Goal: Information Seeking & Learning: Learn about a topic

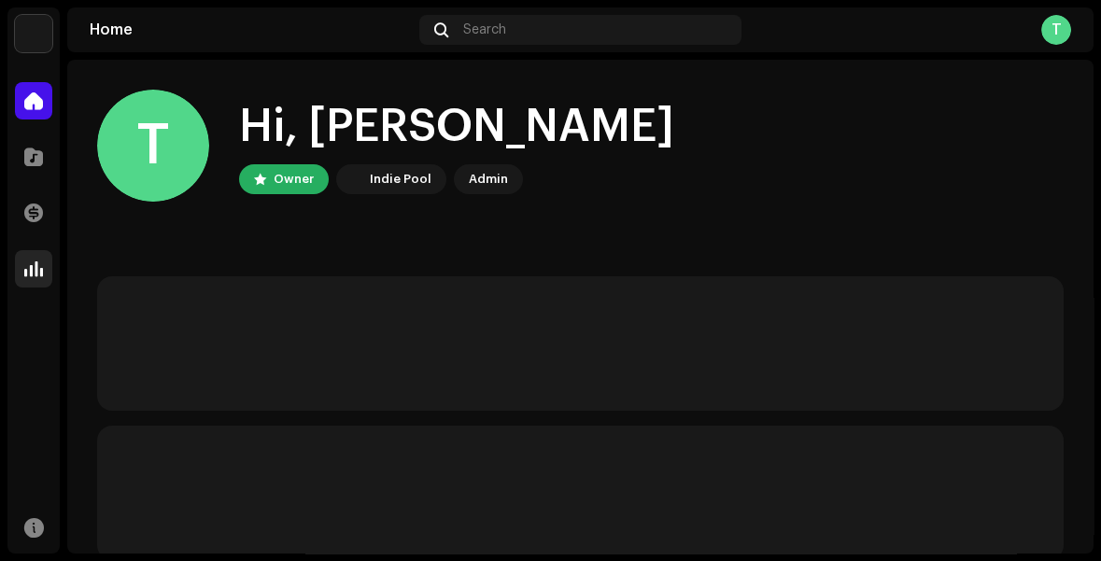
click at [30, 273] on span at bounding box center [33, 269] width 19 height 15
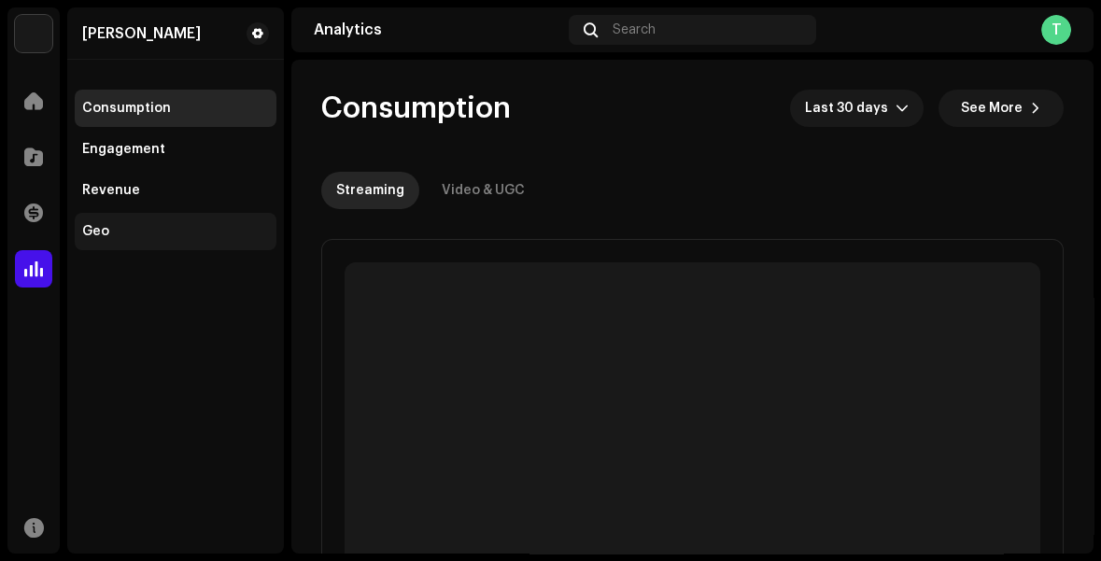
click at [93, 235] on div "Geo" at bounding box center [95, 231] width 27 height 15
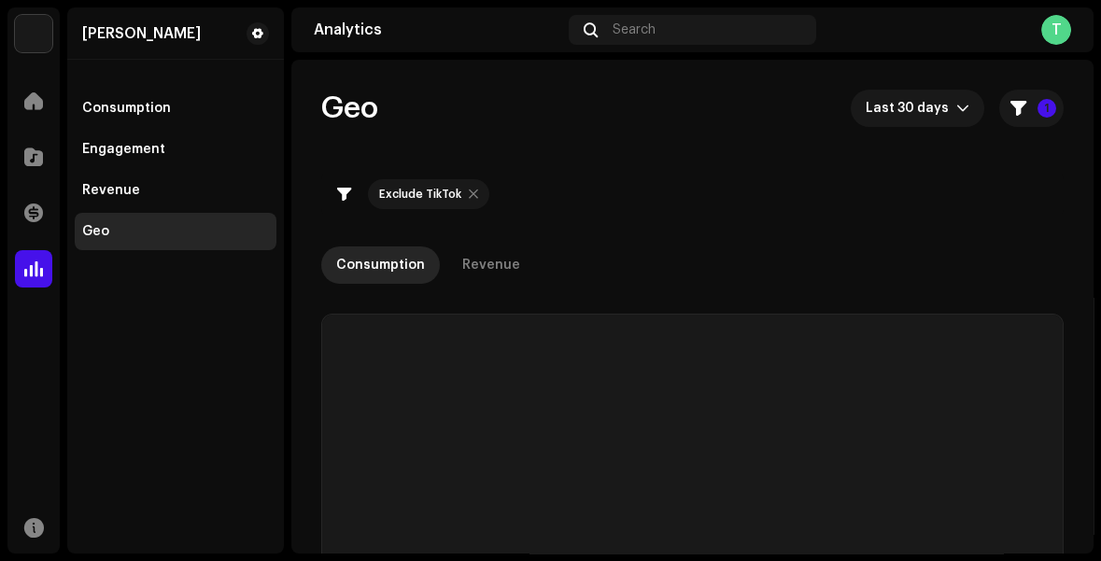
checkbox input "true"
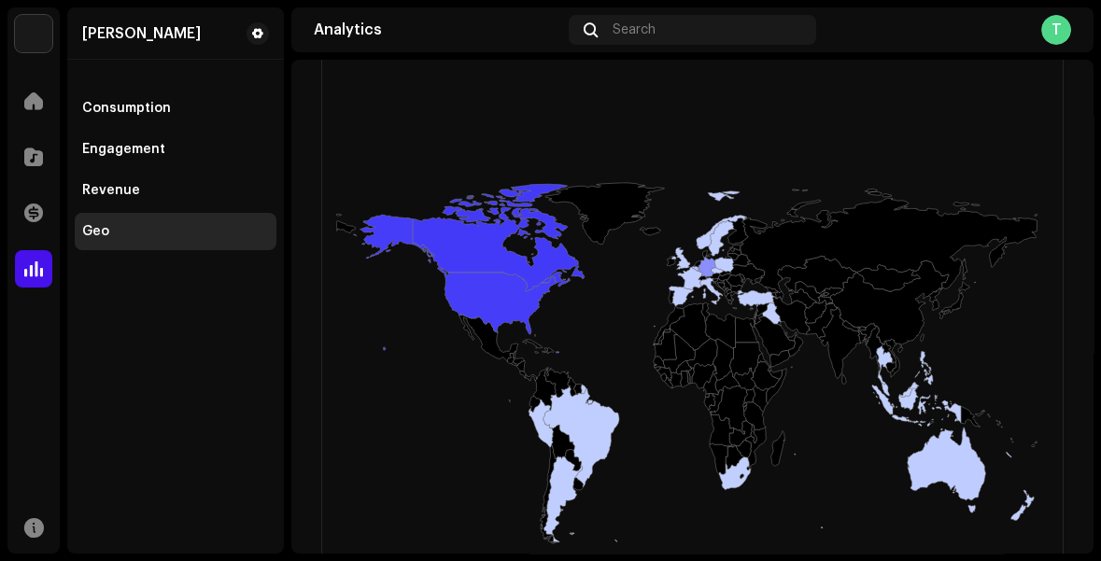
scroll to position [417, 0]
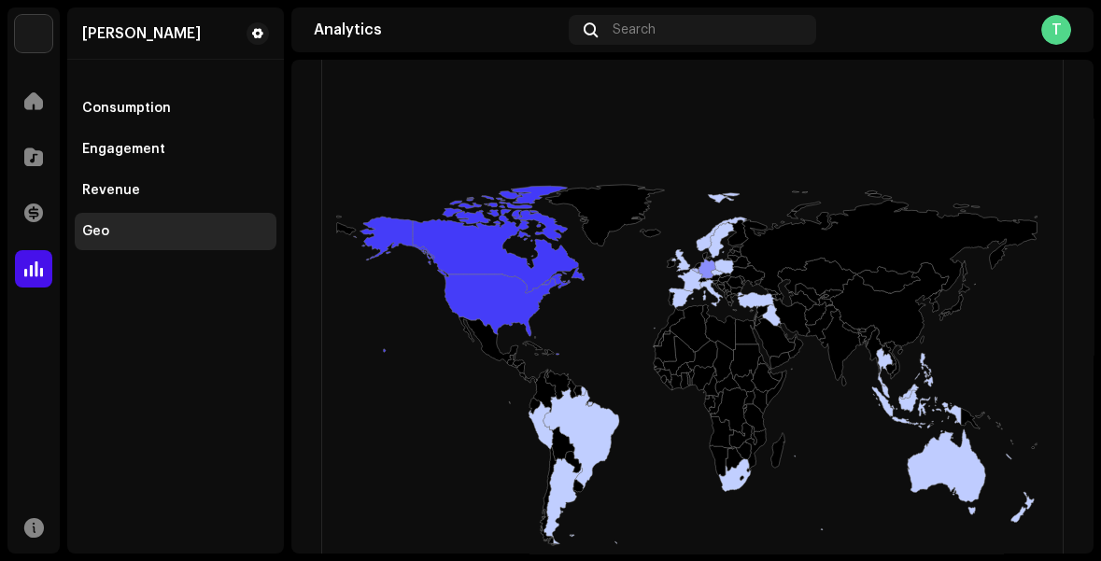
click at [777, 313] on icon at bounding box center [791, 317] width 37 height 37
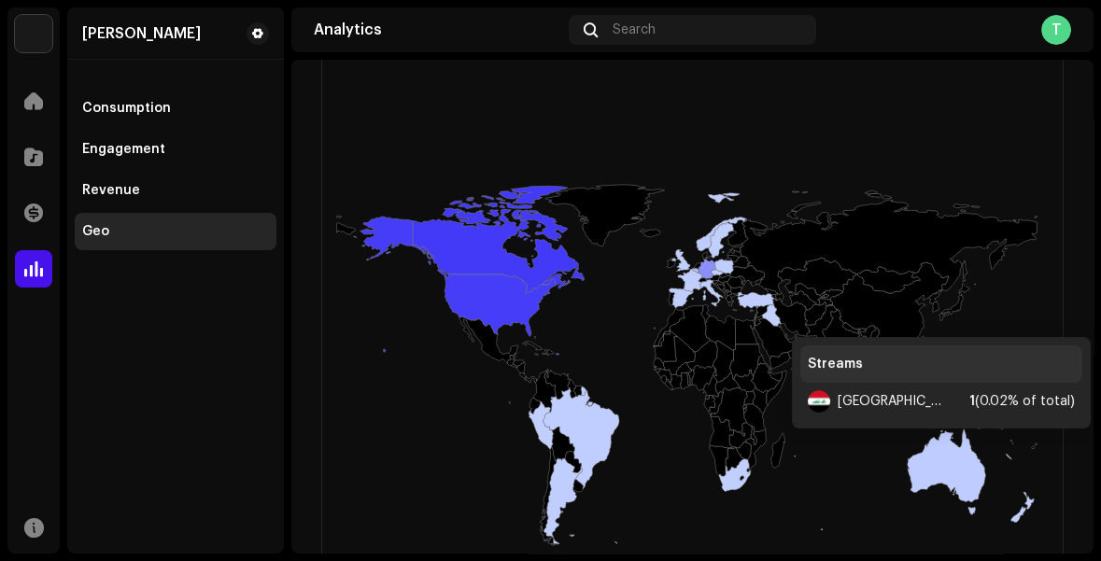
click at [773, 317] on icon at bounding box center [771, 315] width 19 height 21
click at [754, 292] on icon at bounding box center [756, 300] width 36 height 16
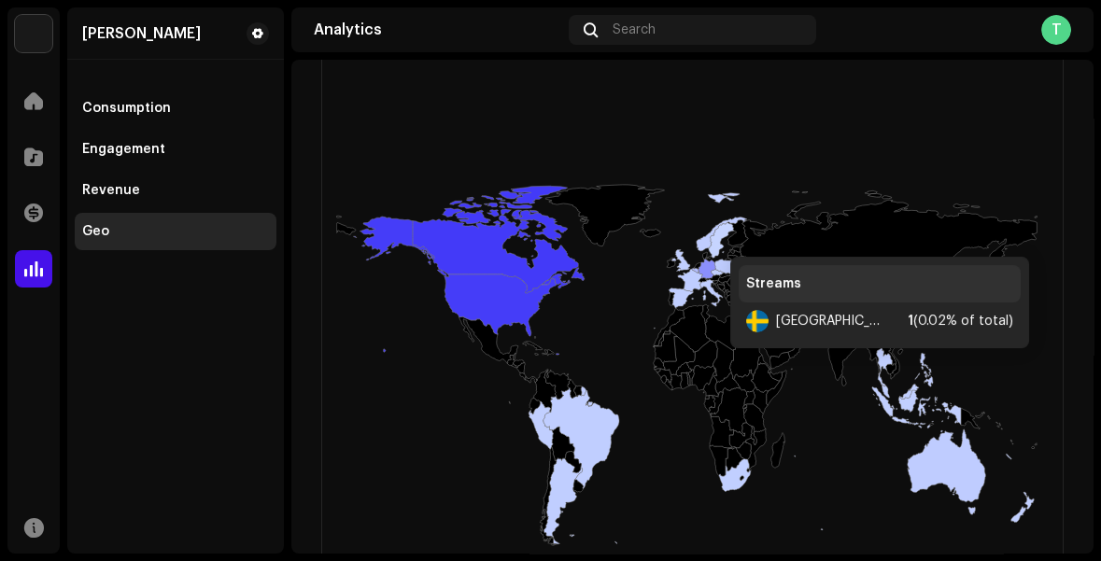
click at [712, 236] on icon at bounding box center [721, 240] width 25 height 36
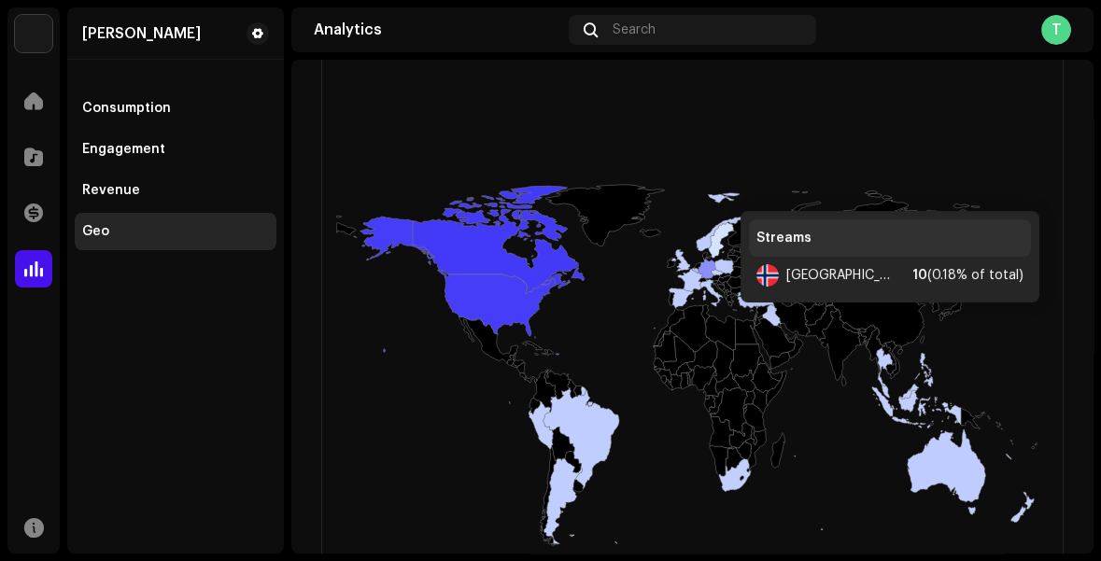
click at [721, 192] on rect at bounding box center [687, 365] width 730 height 747
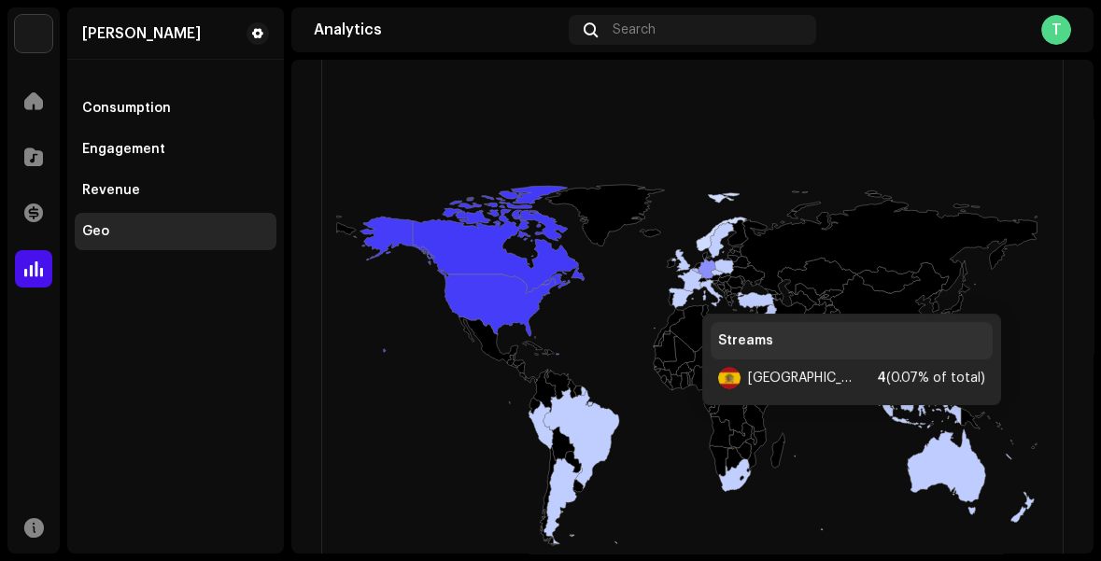
click at [683, 294] on icon at bounding box center [673, 308] width 39 height 41
click at [681, 259] on icon at bounding box center [681, 259] width 19 height 21
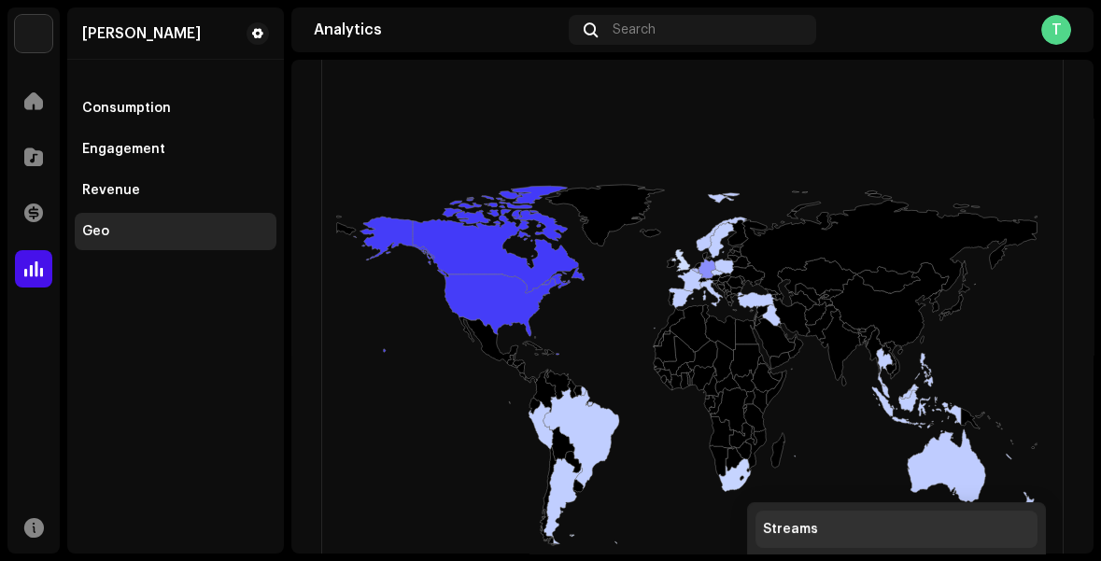
click at [728, 483] on icon at bounding box center [735, 475] width 32 height 33
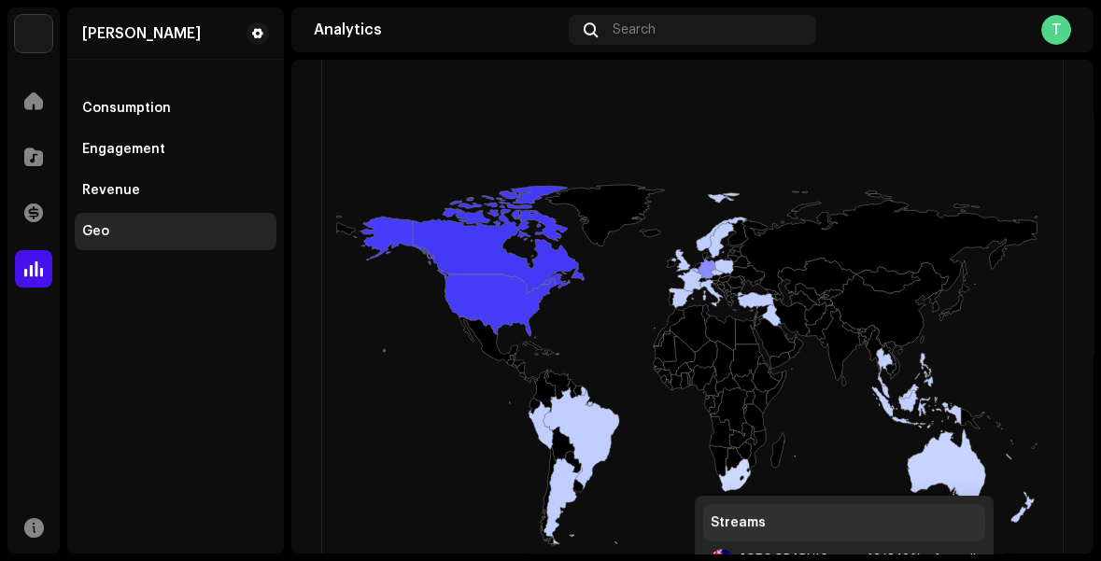
click at [958, 476] on icon at bounding box center [947, 472] width 78 height 85
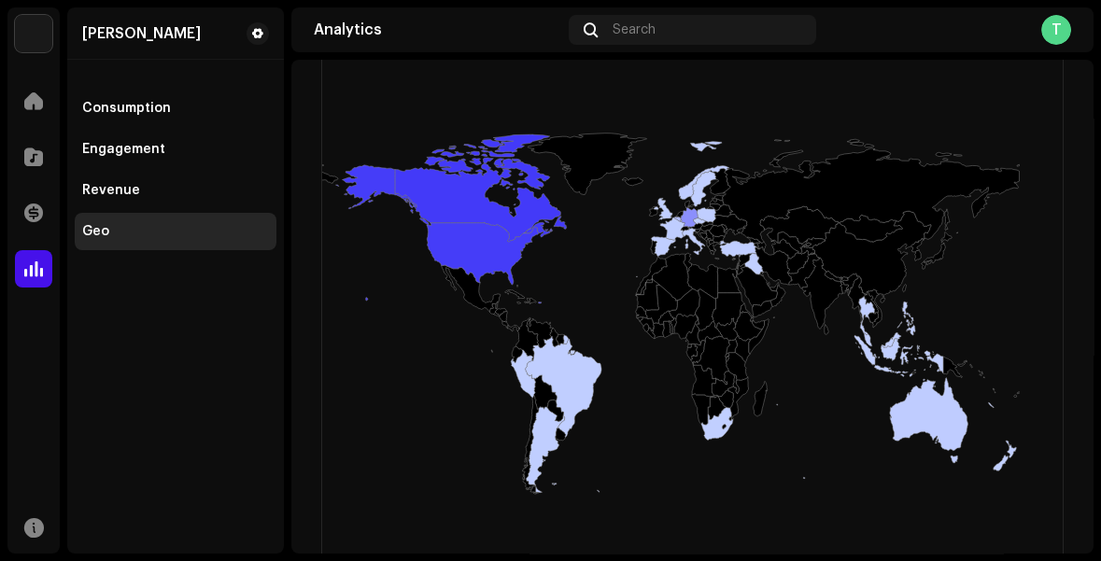
click at [888, 347] on icon at bounding box center [899, 355] width 89 height 41
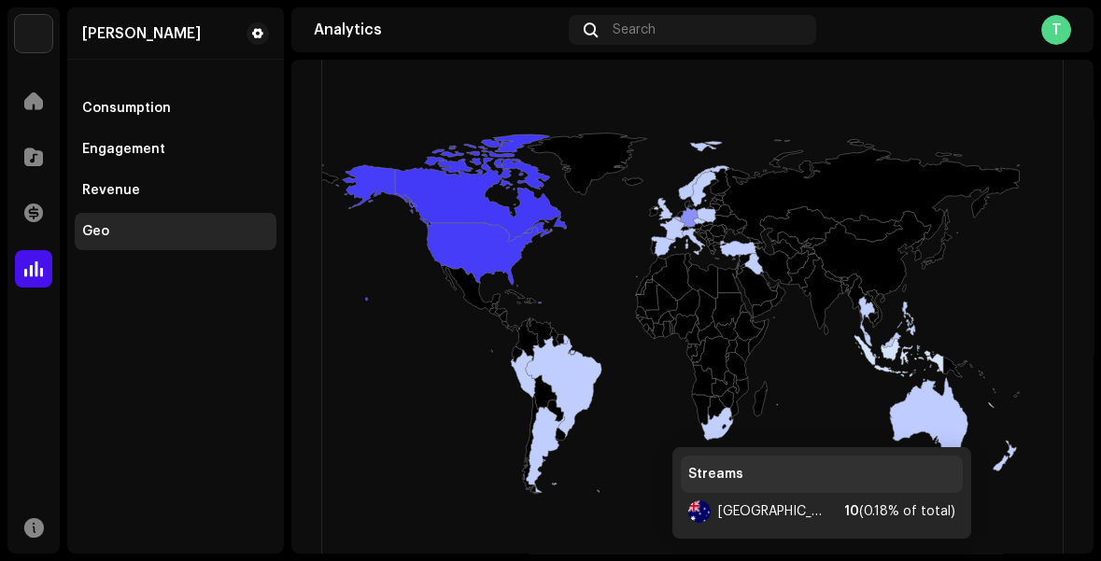
click at [934, 428] on icon at bounding box center [929, 420] width 78 height 85
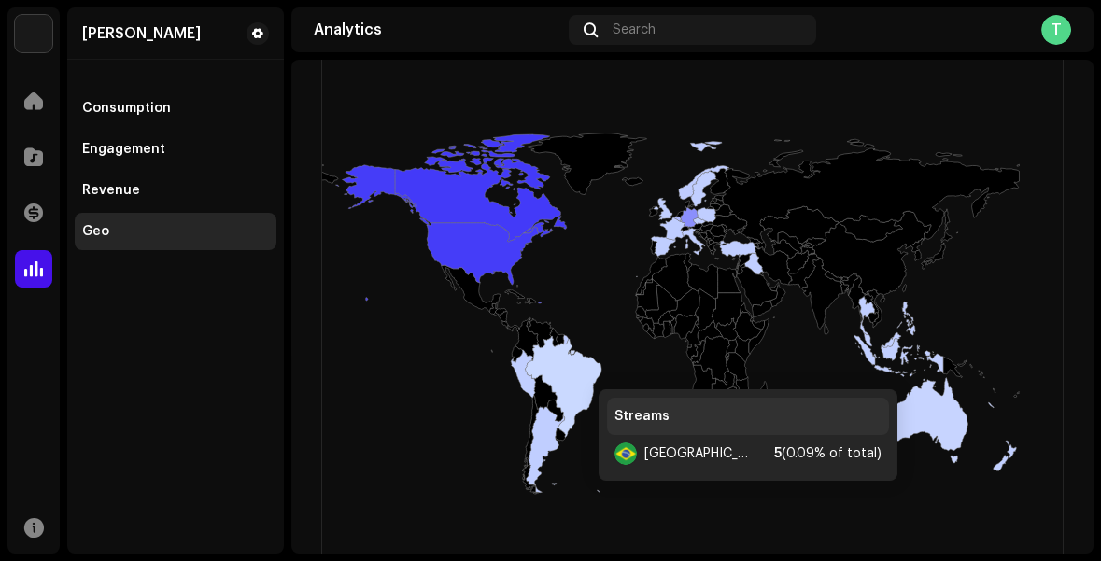
click at [580, 370] on icon at bounding box center [563, 386] width 77 height 101
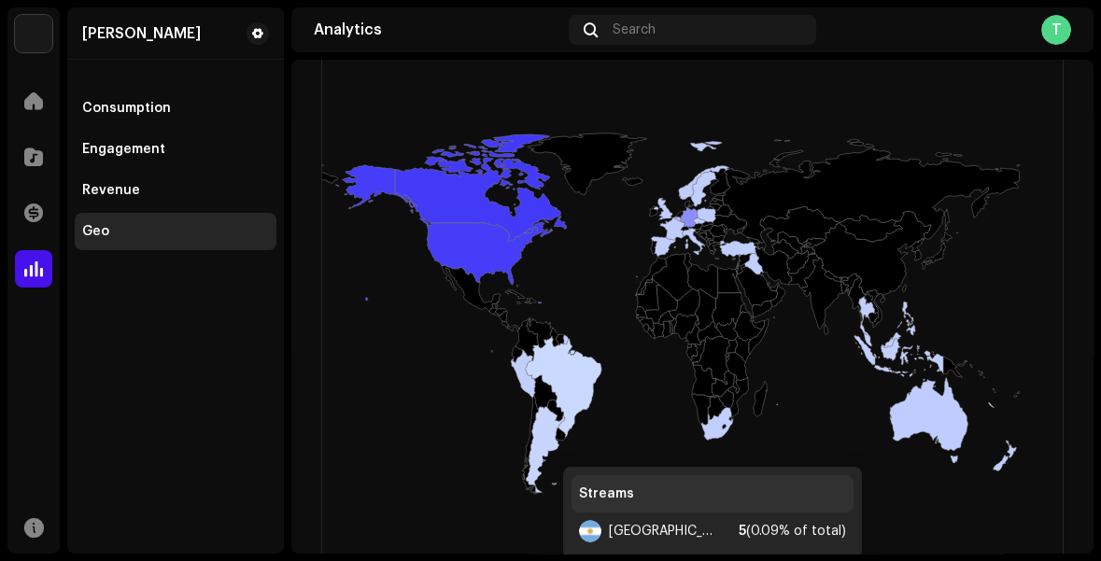
click at [544, 448] on icon at bounding box center [545, 449] width 38 height 86
click at [525, 376] on icon at bounding box center [523, 374] width 24 height 48
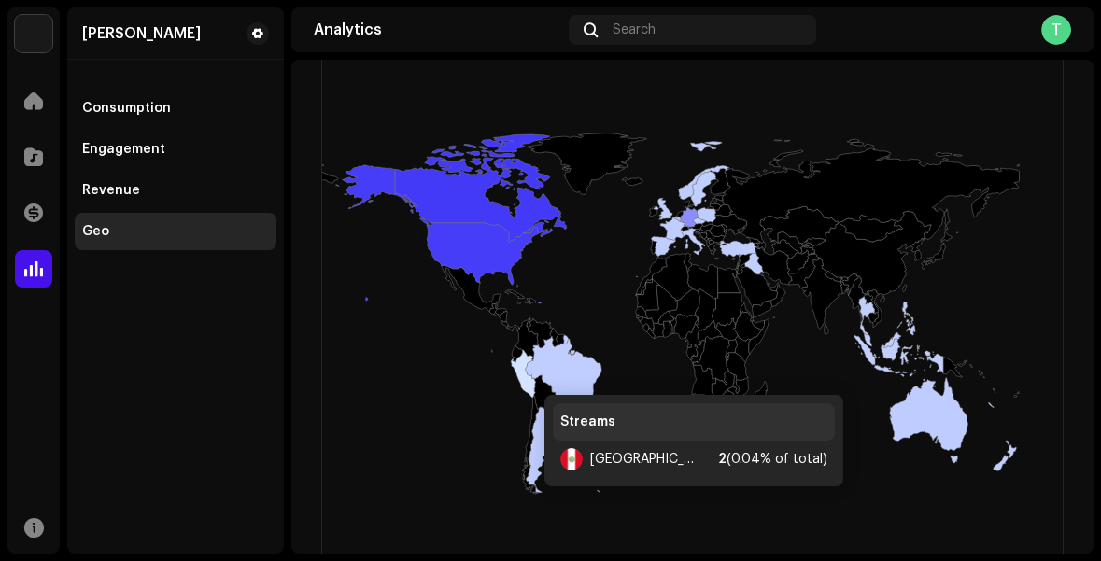
click at [467, 229] on icon at bounding box center [436, 232] width 203 height 135
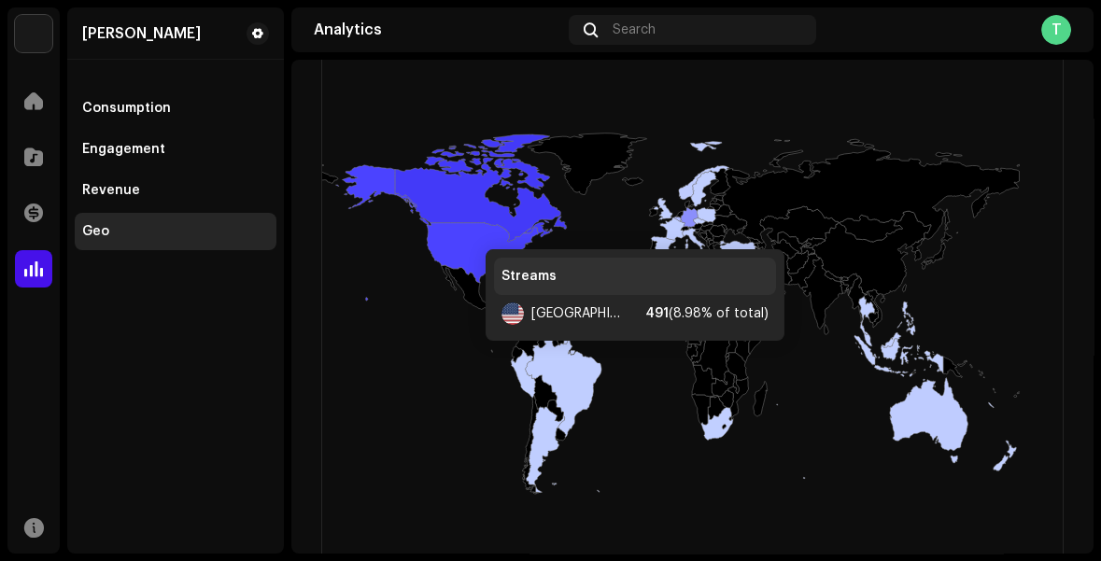
click at [450, 206] on icon at bounding box center [481, 188] width 172 height 107
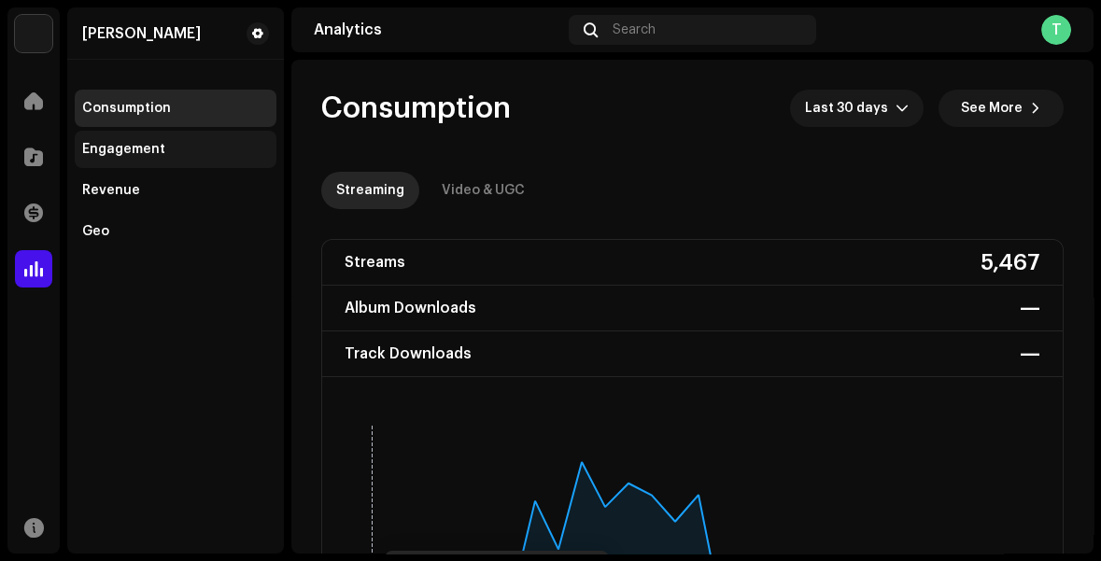
click at [114, 151] on div "Engagement" at bounding box center [123, 149] width 83 height 15
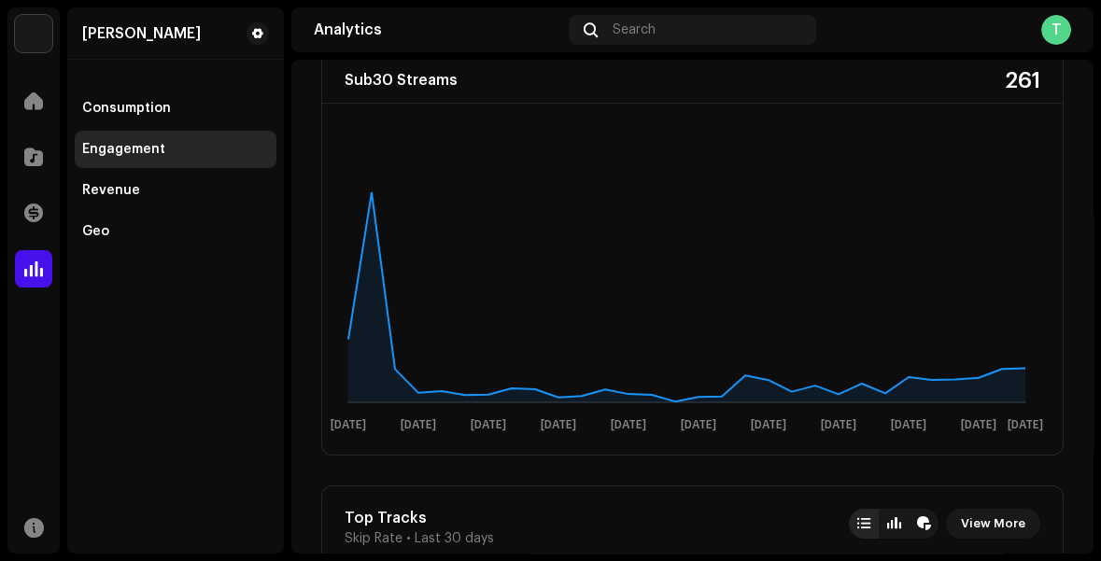
scroll to position [322, 0]
